Goal: Task Accomplishment & Management: Manage account settings

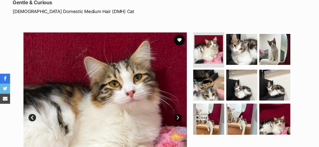
click at [178, 38] on button "favourite" at bounding box center [179, 40] width 11 height 11
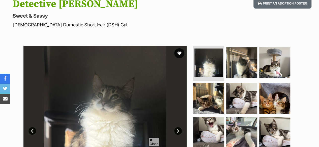
scroll to position [59, 0]
click at [178, 49] on button "favourite" at bounding box center [179, 53] width 11 height 11
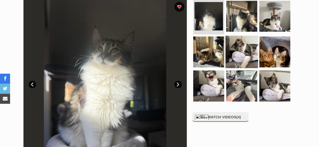
scroll to position [0, 0]
click at [244, 43] on img at bounding box center [241, 52] width 32 height 32
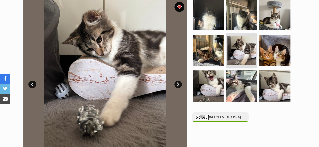
click at [224, 86] on ul at bounding box center [243, 52] width 103 height 106
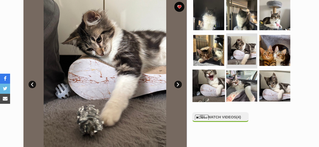
click at [215, 87] on img at bounding box center [208, 86] width 32 height 32
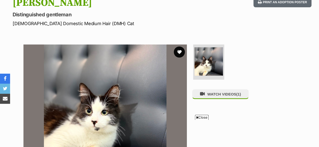
click at [179, 53] on button "favourite" at bounding box center [179, 52] width 11 height 11
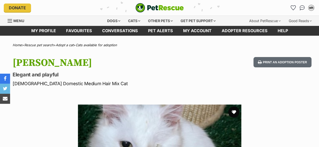
click at [232, 114] on button "favourite" at bounding box center [233, 112] width 11 height 11
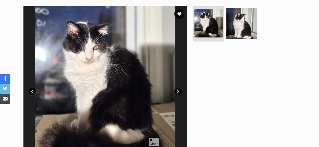
scroll to position [99, 0]
click at [181, 13] on button "favourite" at bounding box center [179, 13] width 11 height 11
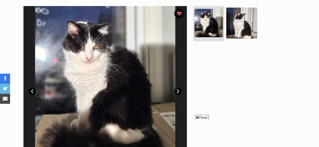
scroll to position [0, 0]
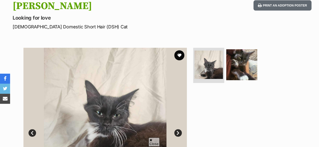
scroll to position [57, 0]
click at [179, 56] on button "favourite" at bounding box center [179, 55] width 11 height 11
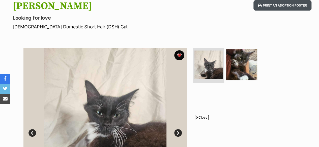
scroll to position [0, 0]
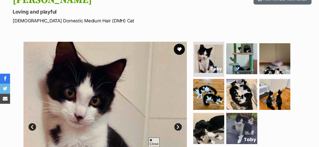
click at [179, 52] on button "favourite" at bounding box center [179, 49] width 11 height 11
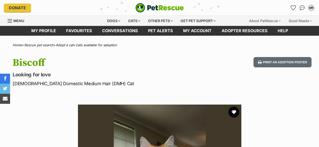
click at [234, 112] on button "favourite" at bounding box center [233, 112] width 11 height 11
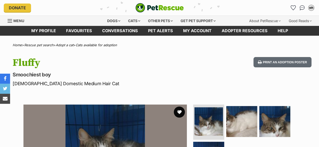
click at [181, 114] on button "favourite" at bounding box center [179, 112] width 11 height 11
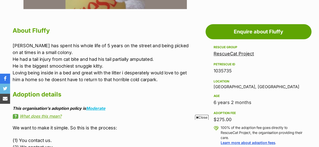
scroll to position [259, 0]
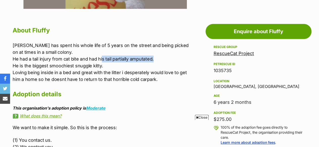
drag, startPoint x: 101, startPoint y: 57, endPoint x: 154, endPoint y: 58, distance: 52.9
click at [154, 58] on p "[PERSON_NAME] has spent his whole life of 5 years on the street and being picke…" at bounding box center [101, 62] width 177 height 41
click at [166, 67] on p "[PERSON_NAME] has spent his whole life of 5 years on the street and being picke…" at bounding box center [101, 62] width 177 height 41
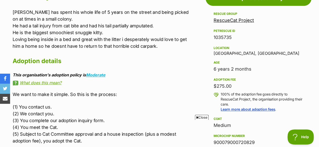
scroll to position [287, 0]
